Goal: Information Seeking & Learning: Find specific fact

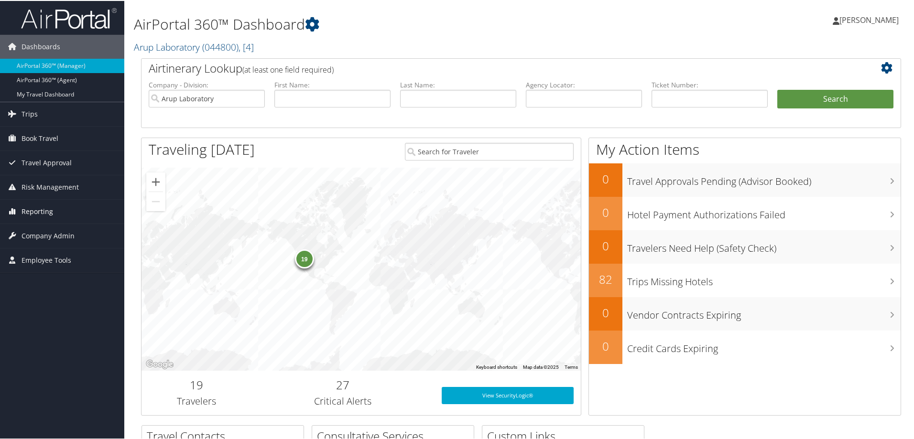
click at [40, 208] on span "Reporting" at bounding box center [38, 211] width 32 height 24
click at [42, 230] on link "Unused Tickets" at bounding box center [62, 230] width 124 height 14
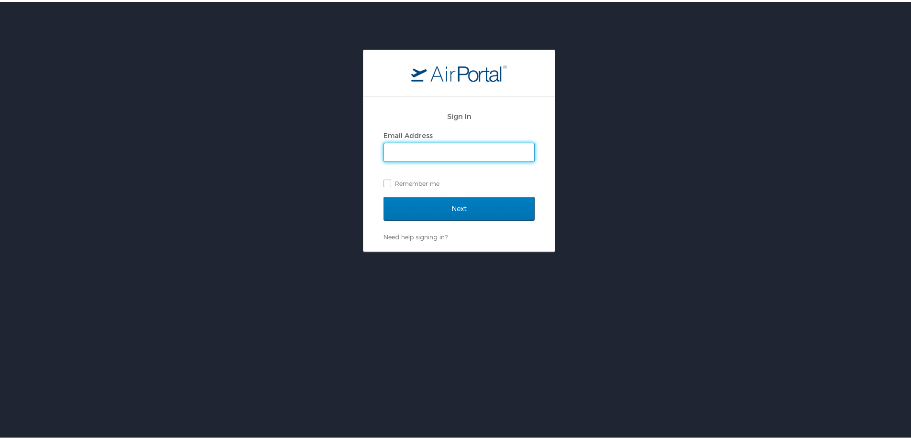
click at [452, 152] on input "Email Address" at bounding box center [459, 151] width 150 height 18
type input "marissa.ellis@cbtravel.com"
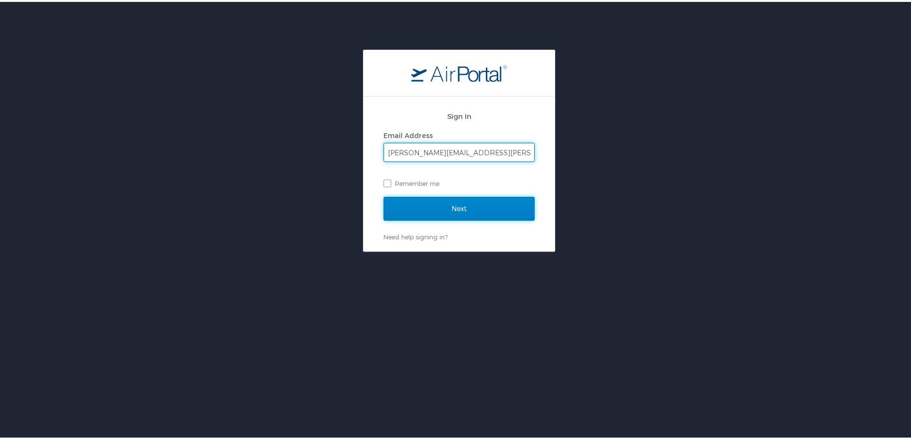
click at [434, 209] on input "Next" at bounding box center [459, 207] width 151 height 24
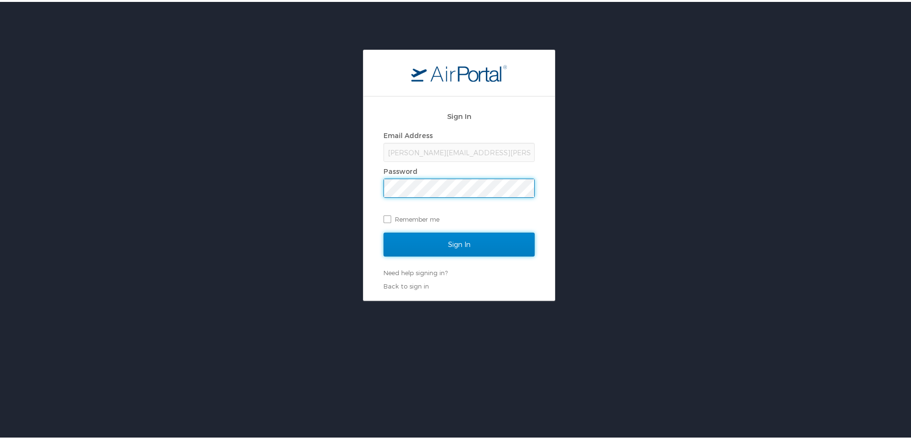
click at [414, 251] on input "Sign In" at bounding box center [459, 243] width 151 height 24
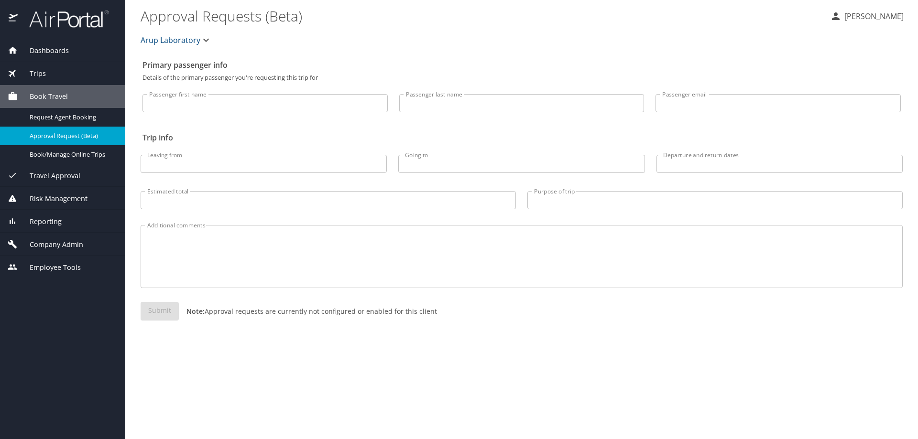
click at [54, 220] on span "Reporting" at bounding box center [40, 222] width 44 height 11
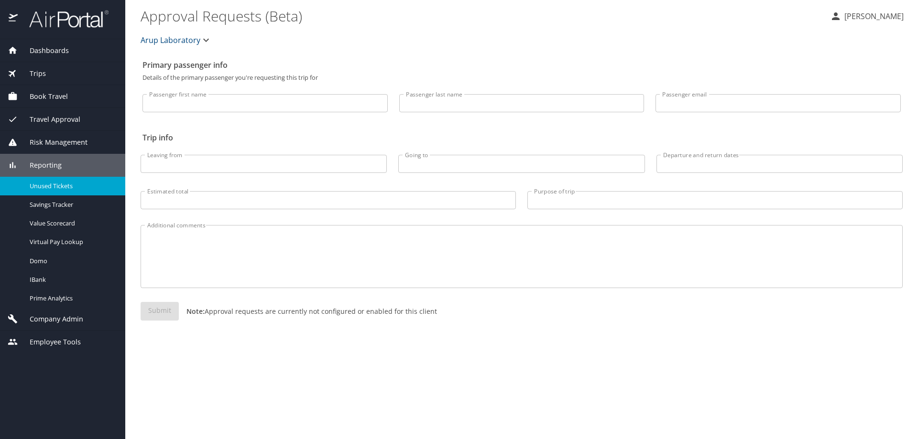
click at [49, 186] on span "Unused Tickets" at bounding box center [72, 186] width 84 height 9
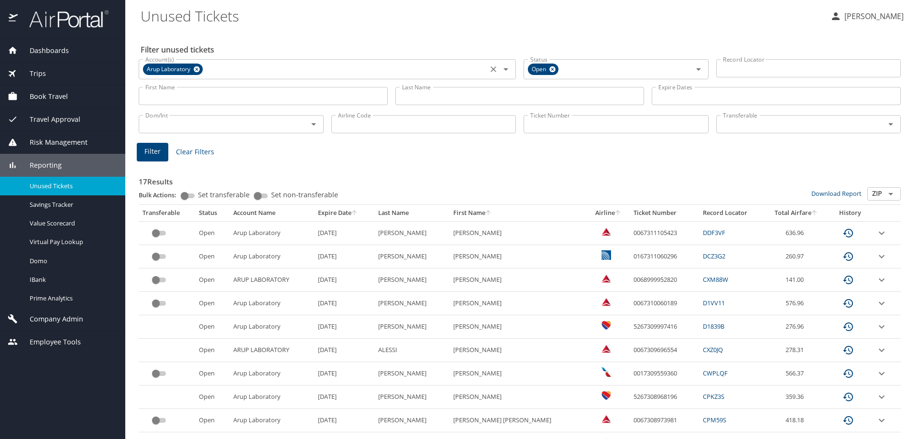
click at [198, 70] on icon at bounding box center [197, 69] width 6 height 6
drag, startPoint x: 214, startPoint y: 69, endPoint x: 221, endPoint y: 71, distance: 7.0
click at [215, 69] on input "Account(s)" at bounding box center [313, 68] width 343 height 12
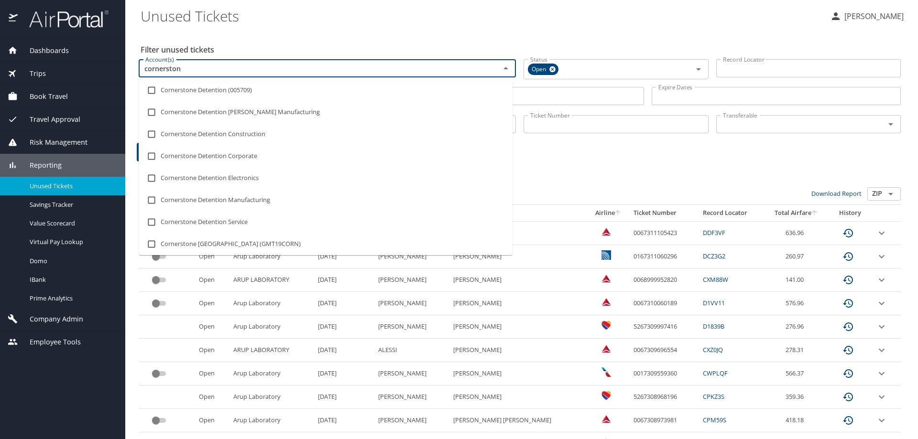
type input "cornerstone"
click at [287, 88] on li "Cornerstone Detention (005709)" at bounding box center [326, 90] width 374 height 22
checkbox input "true"
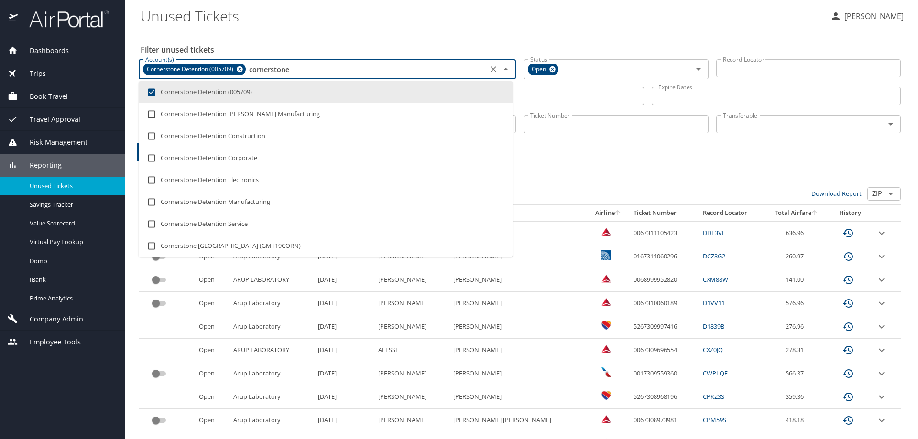
type input "cornerstone"
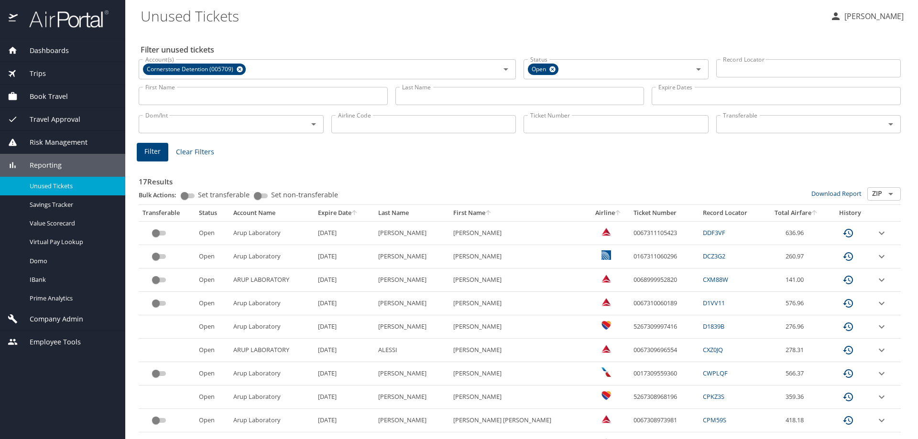
click at [552, 152] on div "Filter Clear Filters" at bounding box center [520, 152] width 766 height 19
click at [476, 100] on input "Last Name" at bounding box center [519, 96] width 249 height 18
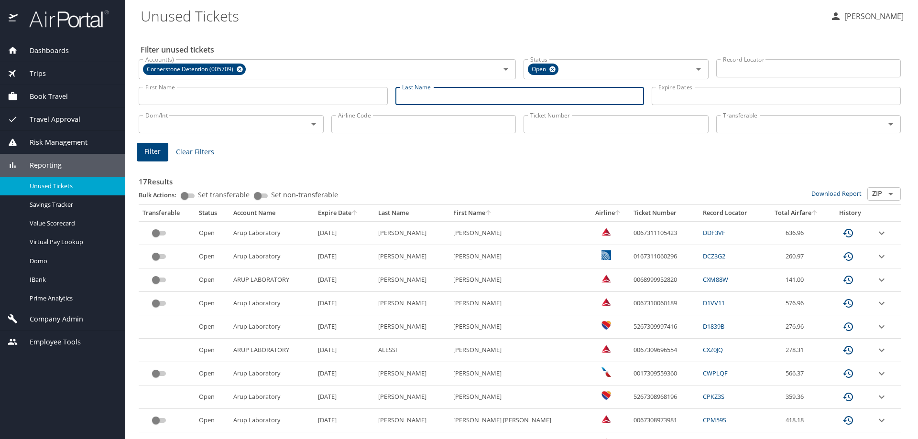
type input "e"
type input "reyes"
click at [154, 150] on span "Filter" at bounding box center [152, 152] width 16 height 12
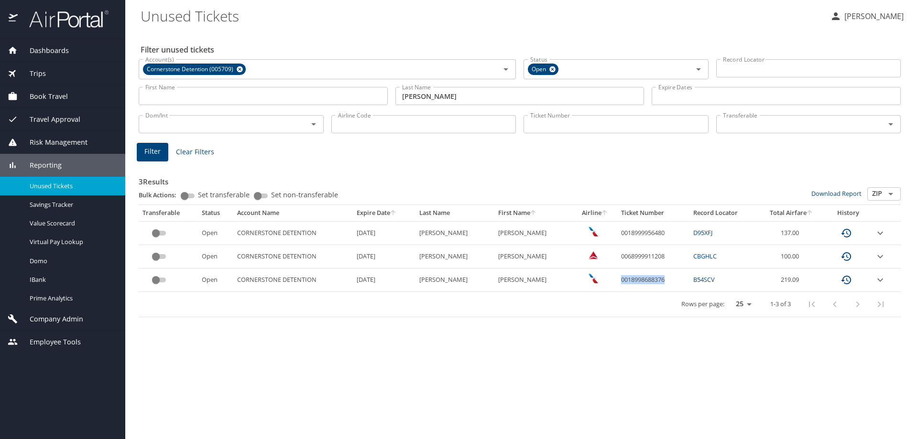
drag, startPoint x: 649, startPoint y: 281, endPoint x: 602, endPoint y: 281, distance: 47.3
click at [617, 281] on td "0018998688376" at bounding box center [653, 280] width 72 height 23
copy td "0018998688376"
